Goal: Task Accomplishment & Management: Complete application form

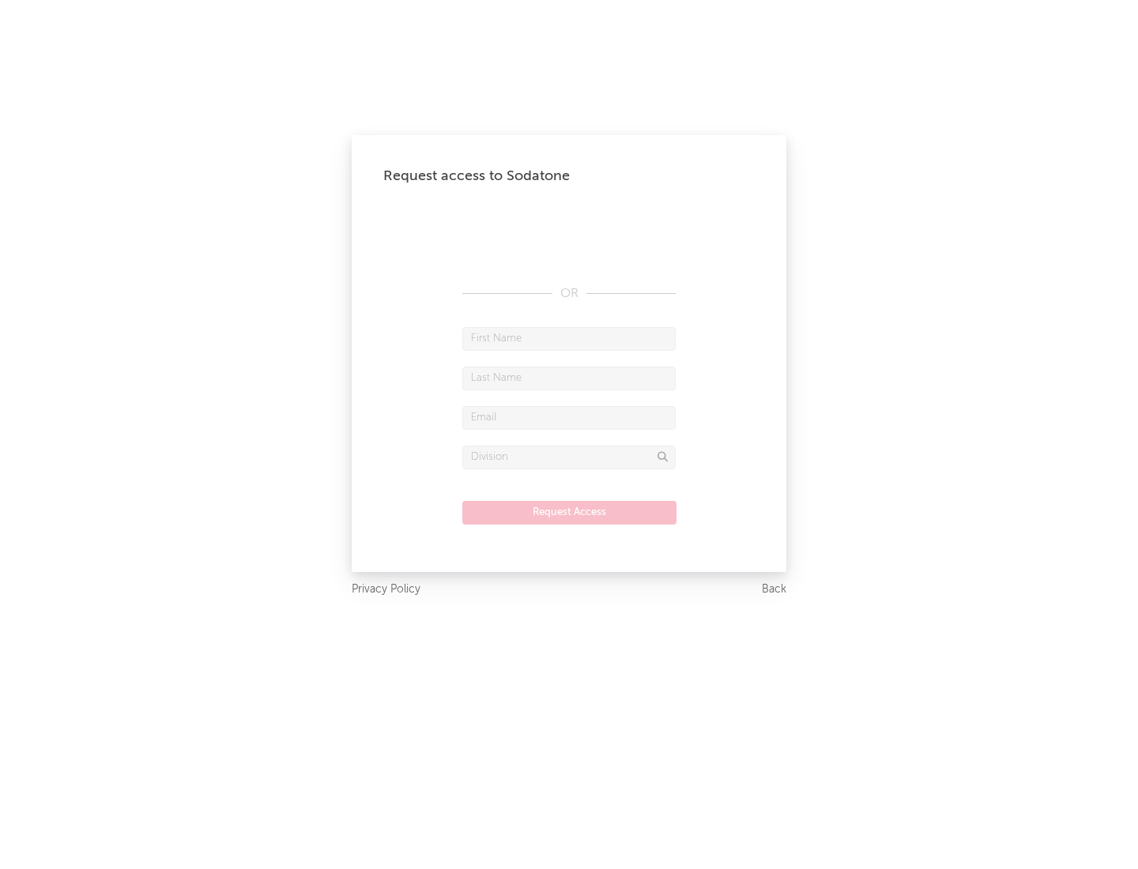
click at [569, 338] on input "text" at bounding box center [568, 339] width 213 height 24
type input "[PERSON_NAME]"
click at [569, 378] on input "text" at bounding box center [568, 379] width 213 height 24
type input "[PERSON_NAME]"
click at [569, 417] on input "text" at bounding box center [568, 418] width 213 height 24
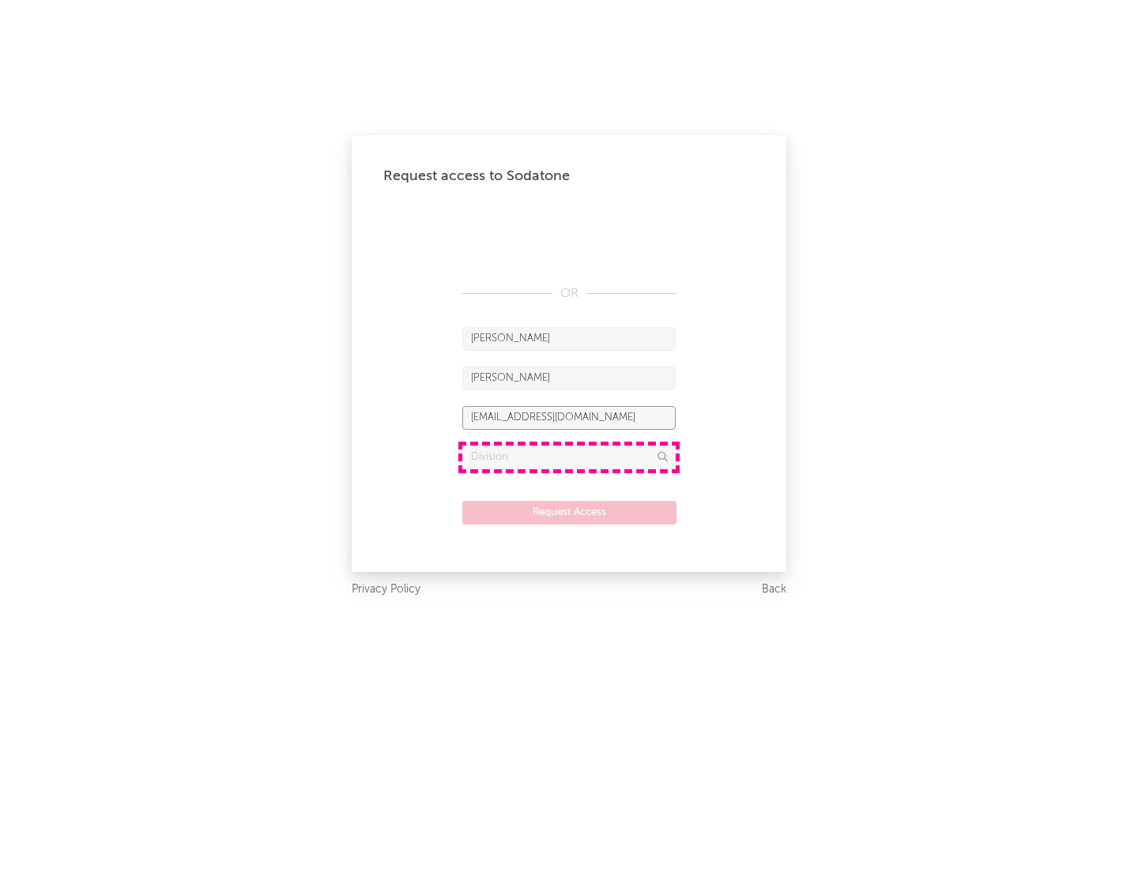
type input "[EMAIL_ADDRESS][DOMAIN_NAME]"
click at [569, 457] on input "text" at bounding box center [568, 458] width 213 height 24
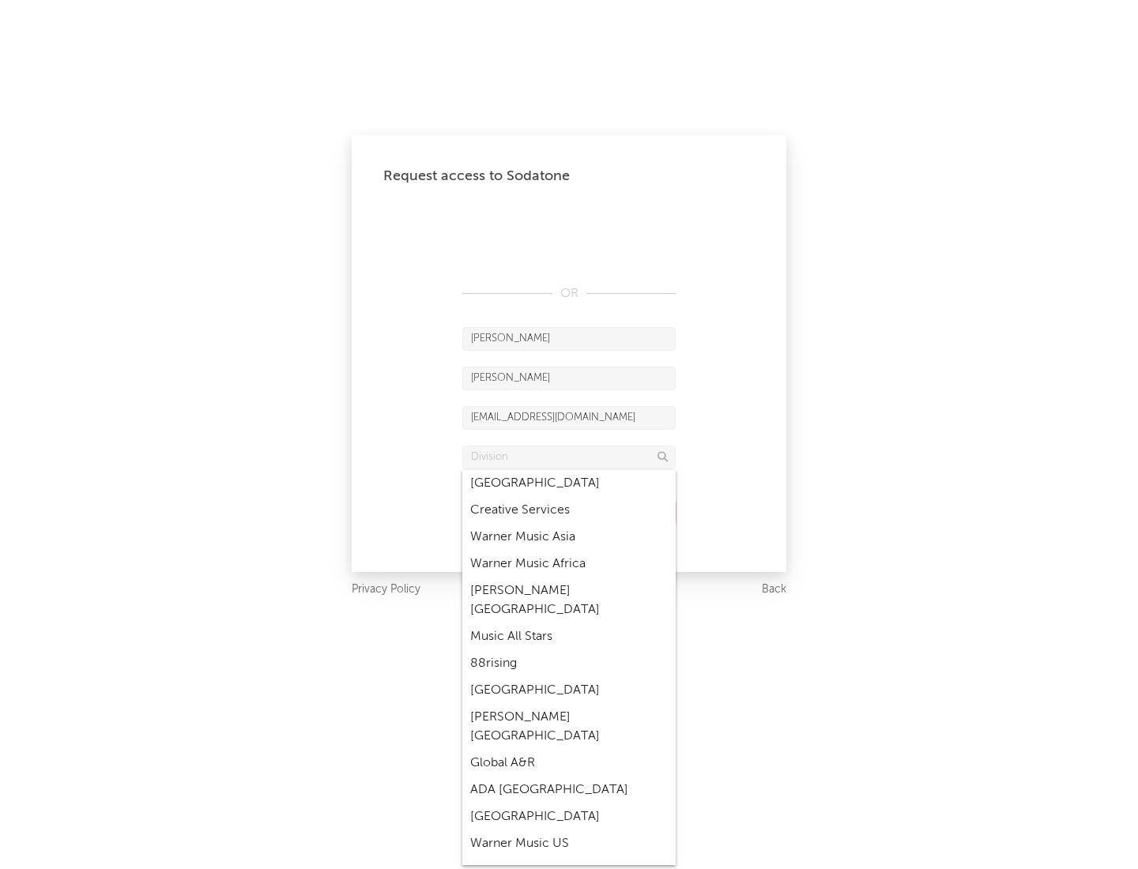
click at [569, 624] on div "Music All Stars" at bounding box center [568, 637] width 213 height 27
type input "Music All Stars"
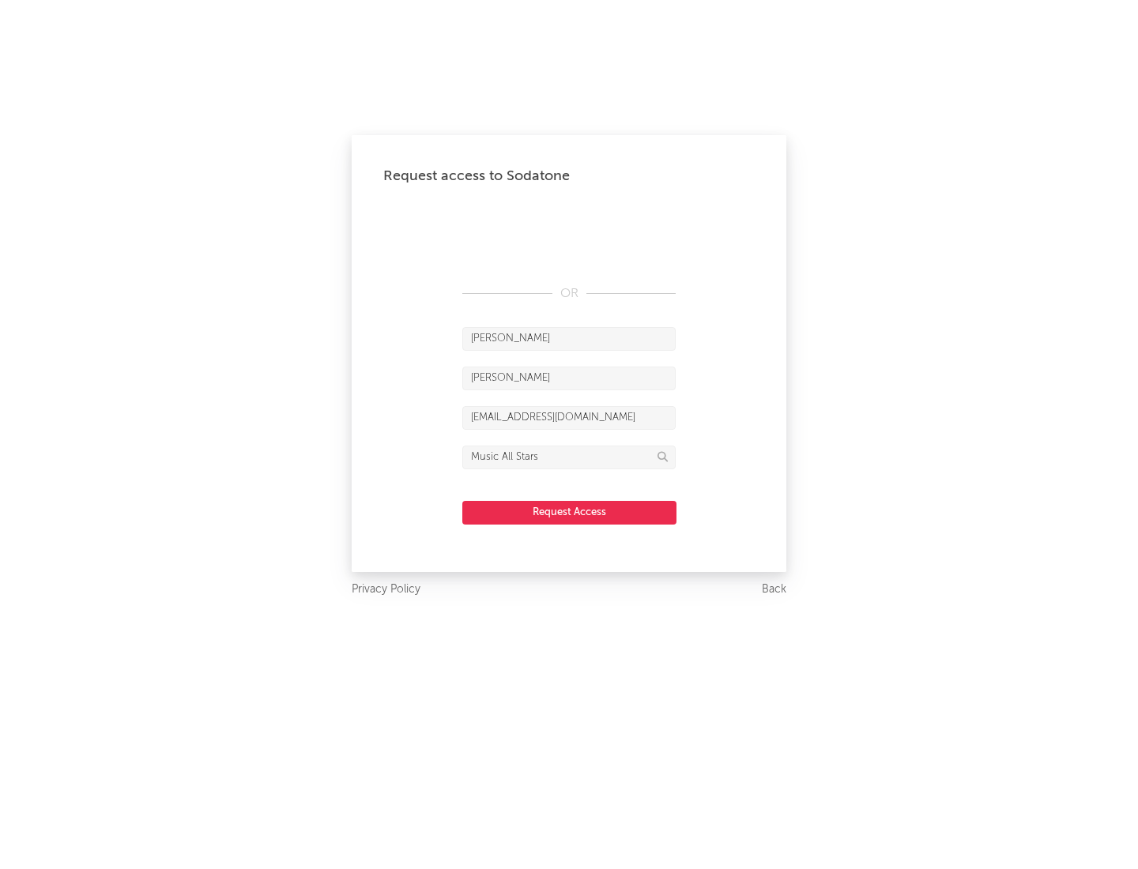
click at [569, 512] on button "Request Access" at bounding box center [569, 513] width 214 height 24
